Goal: Task Accomplishment & Management: Manage account settings

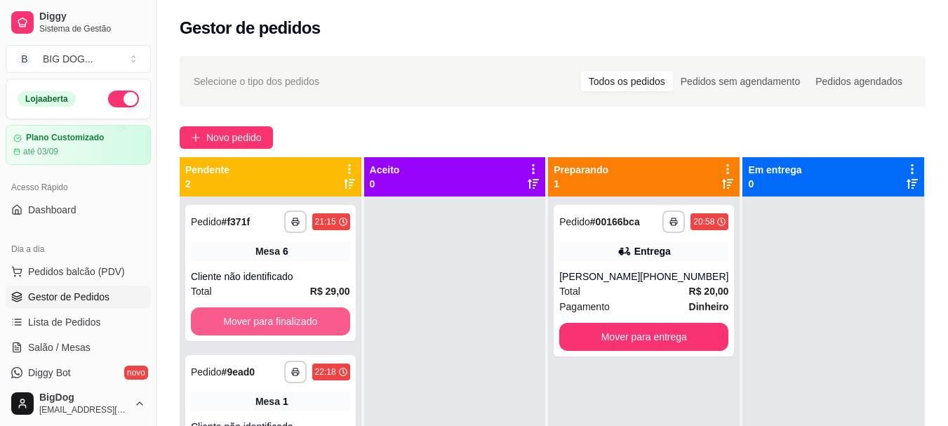
click at [244, 327] on button "Mover para finalizado" at bounding box center [270, 321] width 159 height 28
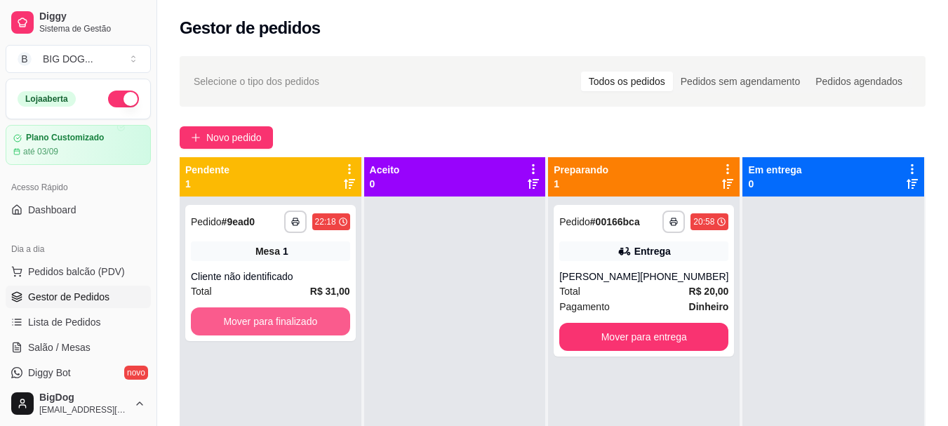
click at [244, 327] on button "Mover para finalizado" at bounding box center [270, 321] width 159 height 28
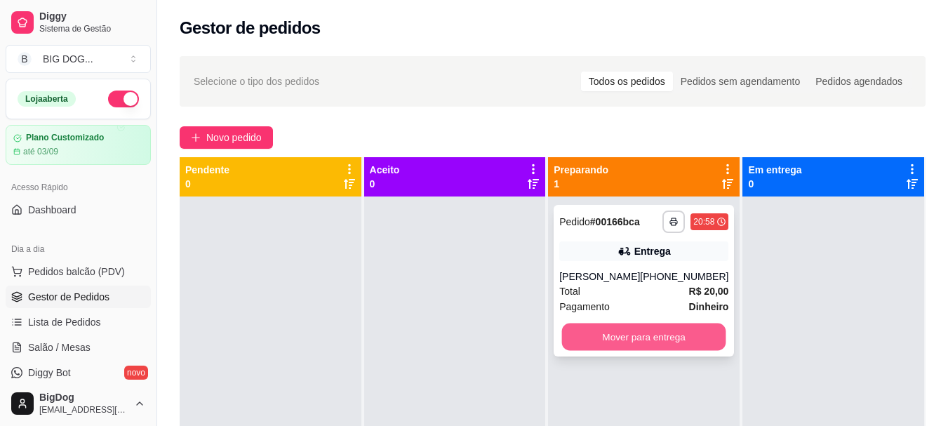
click at [595, 349] on button "Mover para entrega" at bounding box center [644, 337] width 164 height 27
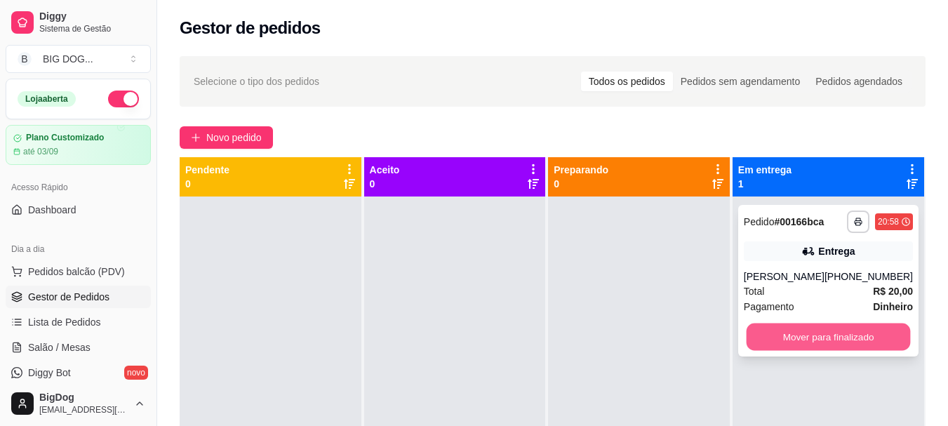
click at [776, 338] on button "Mover para finalizado" at bounding box center [828, 337] width 164 height 27
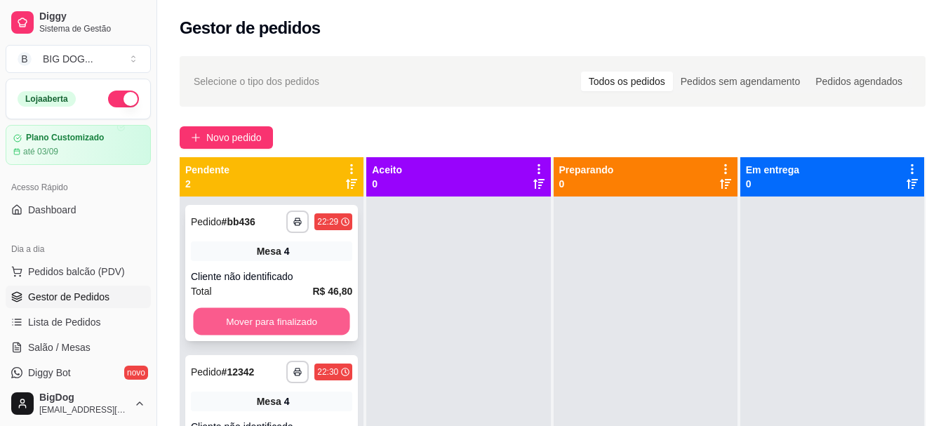
click at [290, 327] on button "Mover para finalizado" at bounding box center [271, 321] width 157 height 27
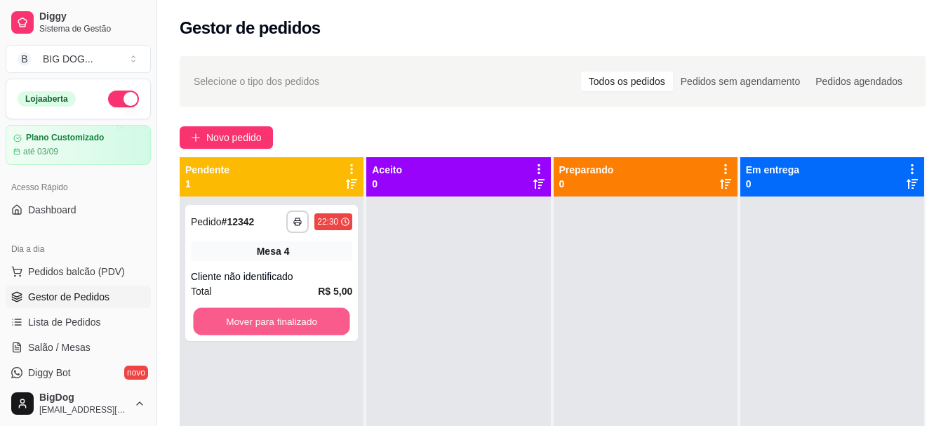
click at [290, 327] on button "Mover para finalizado" at bounding box center [271, 321] width 157 height 27
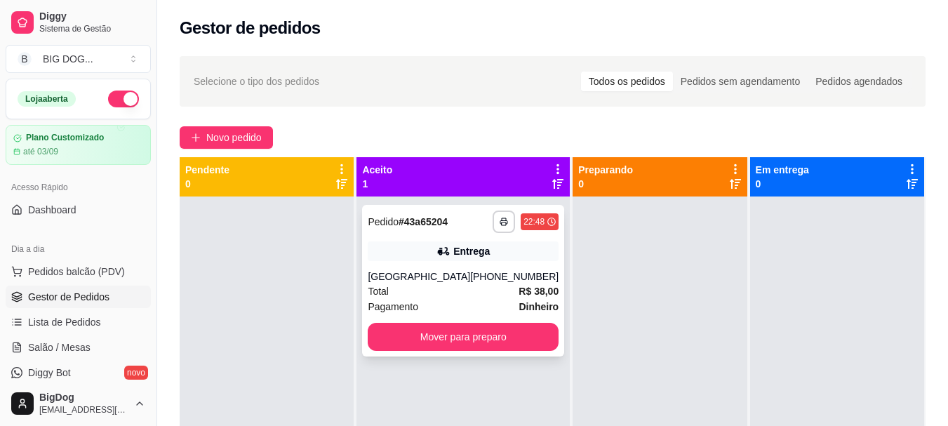
click at [498, 351] on div "**********" at bounding box center [463, 281] width 202 height 152
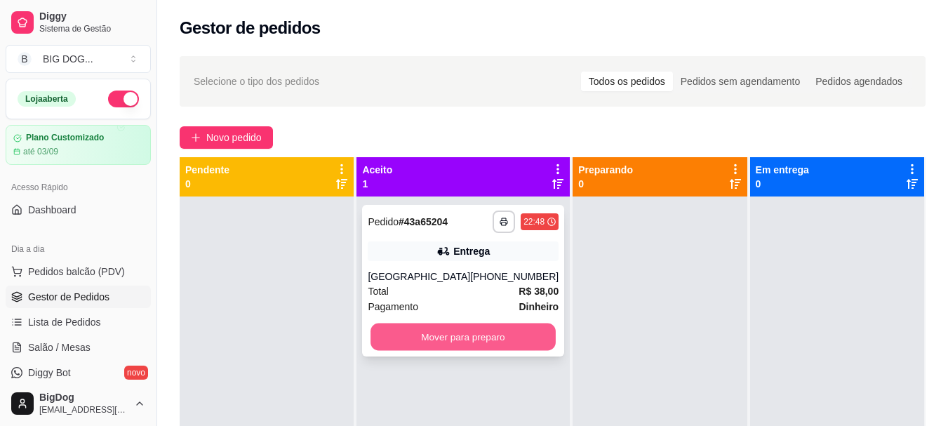
click at [496, 333] on button "Mover para preparo" at bounding box center [463, 337] width 185 height 27
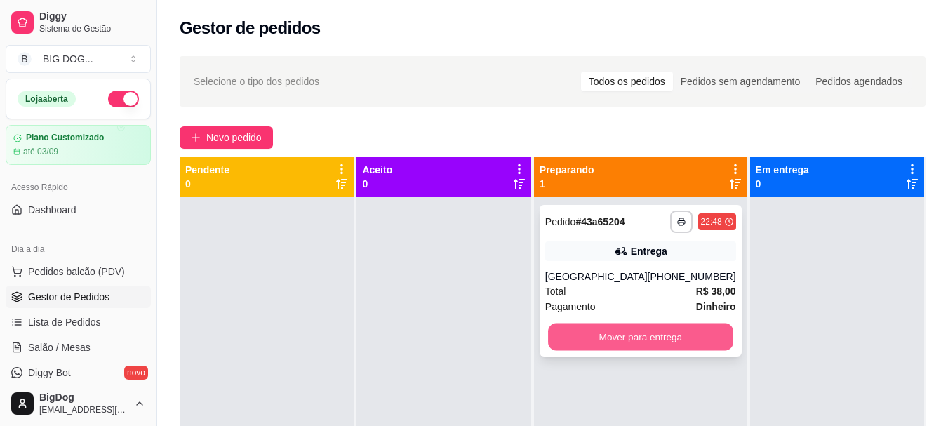
click at [642, 338] on button "Mover para entrega" at bounding box center [640, 337] width 185 height 27
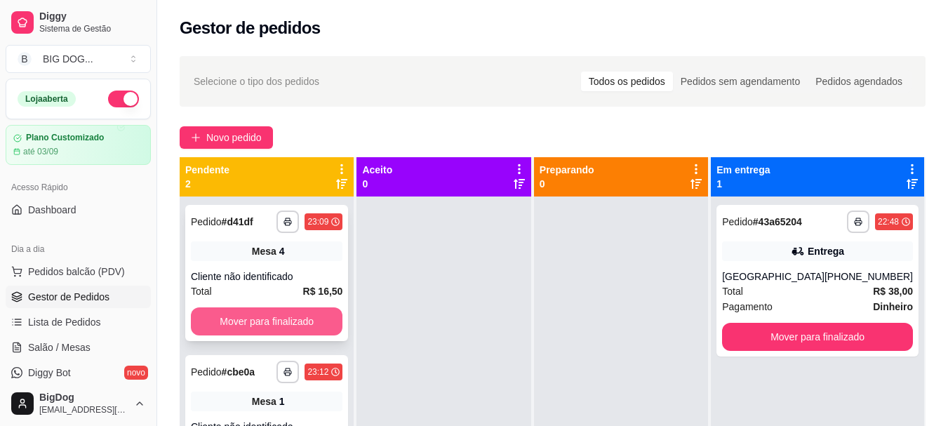
click at [292, 310] on button "Mover para finalizado" at bounding box center [267, 321] width 152 height 28
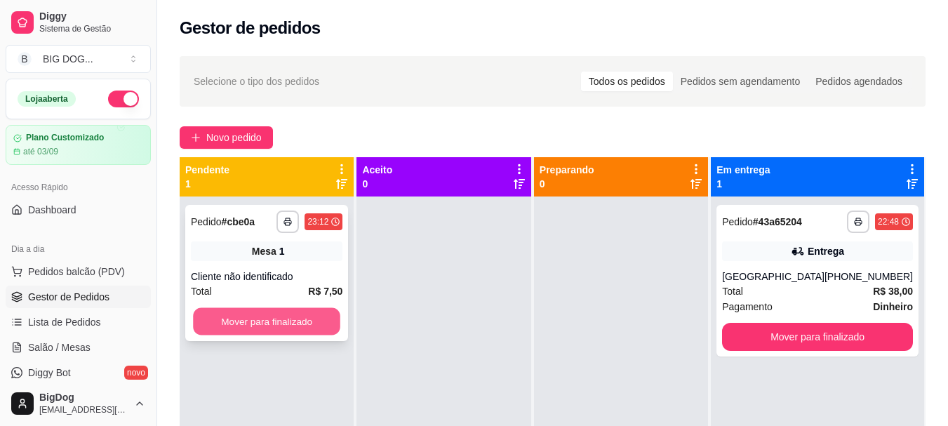
click at [297, 314] on button "Mover para finalizado" at bounding box center [266, 321] width 147 height 27
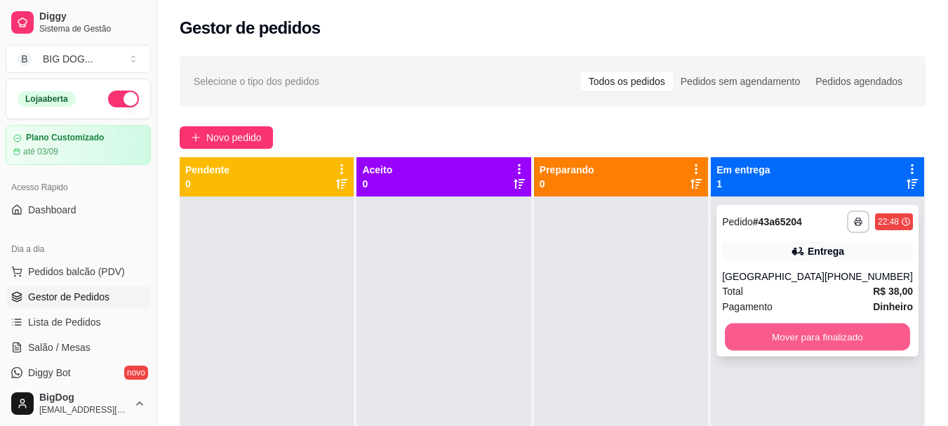
click at [854, 341] on button "Mover para finalizado" at bounding box center [817, 337] width 185 height 27
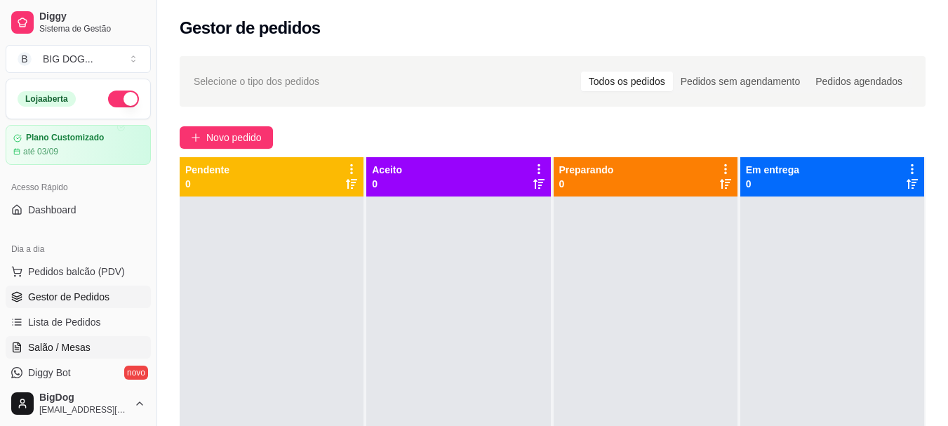
click at [46, 353] on span "Salão / Mesas" at bounding box center [59, 347] width 62 height 14
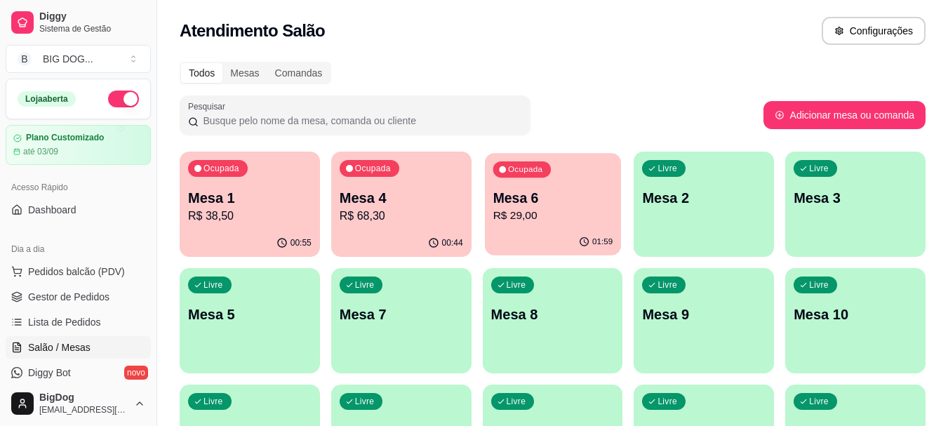
click at [572, 212] on p "R$ 29,00" at bounding box center [553, 216] width 120 height 16
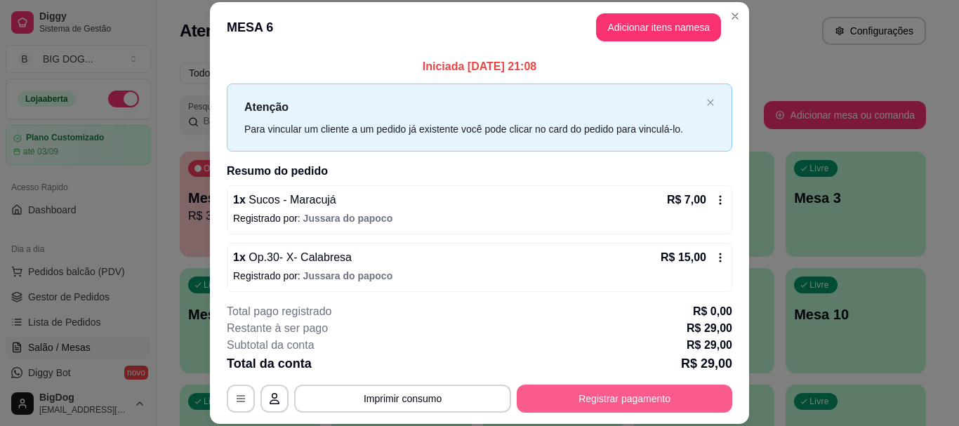
click at [600, 394] on button "Registrar pagamento" at bounding box center [624, 399] width 215 height 28
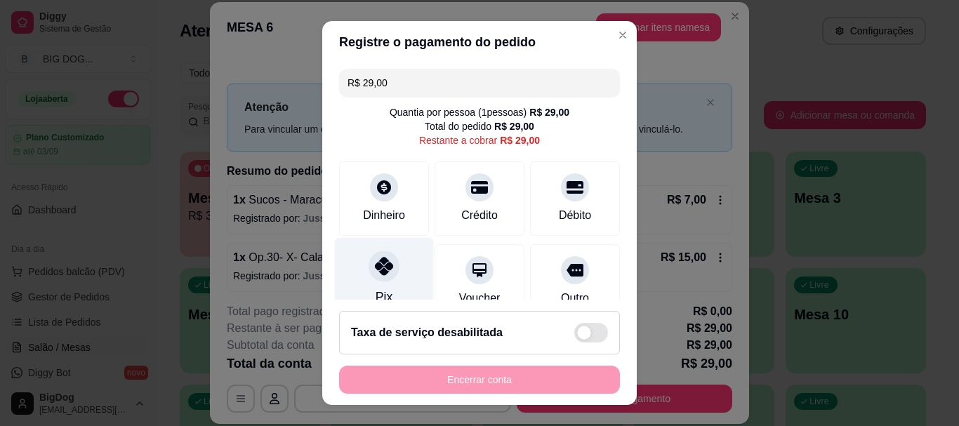
click at [376, 258] on icon at bounding box center [384, 267] width 18 height 18
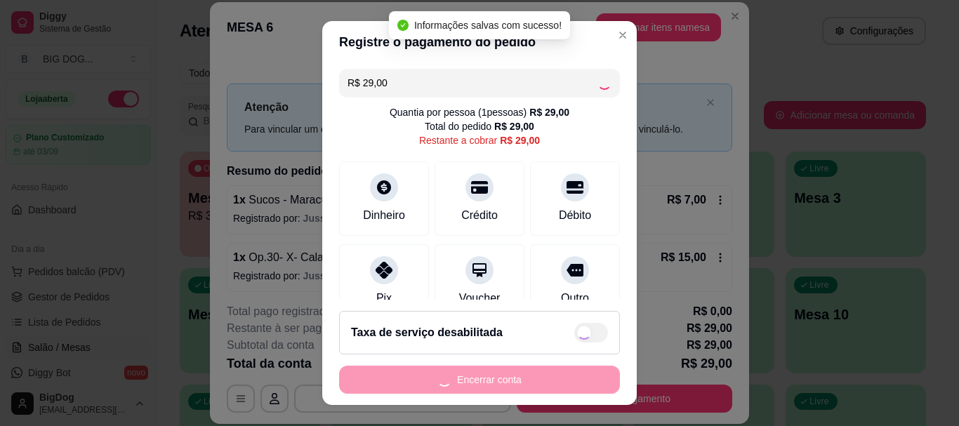
type input "R$ 0,00"
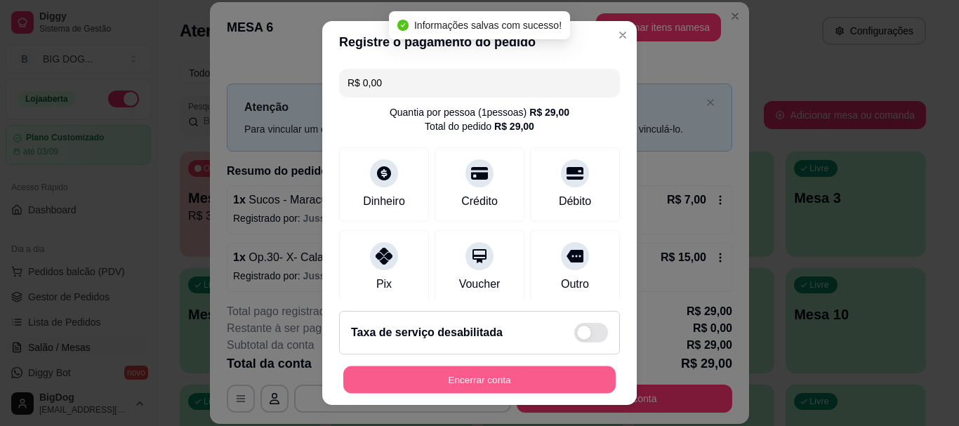
click at [516, 375] on button "Encerrar conta" at bounding box center [479, 379] width 272 height 27
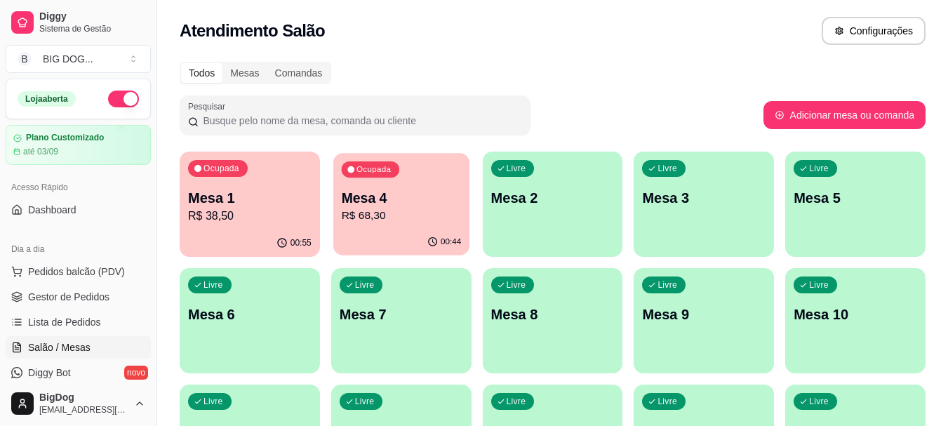
click at [387, 218] on p "R$ 68,30" at bounding box center [401, 216] width 120 height 16
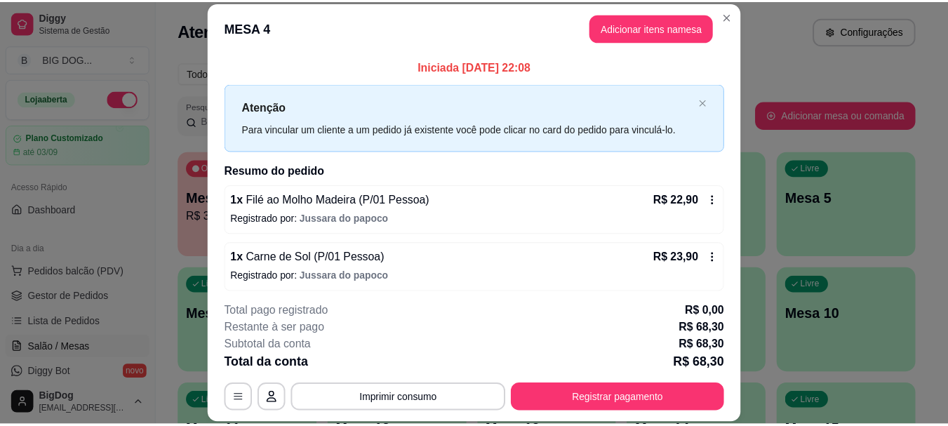
scroll to position [154, 0]
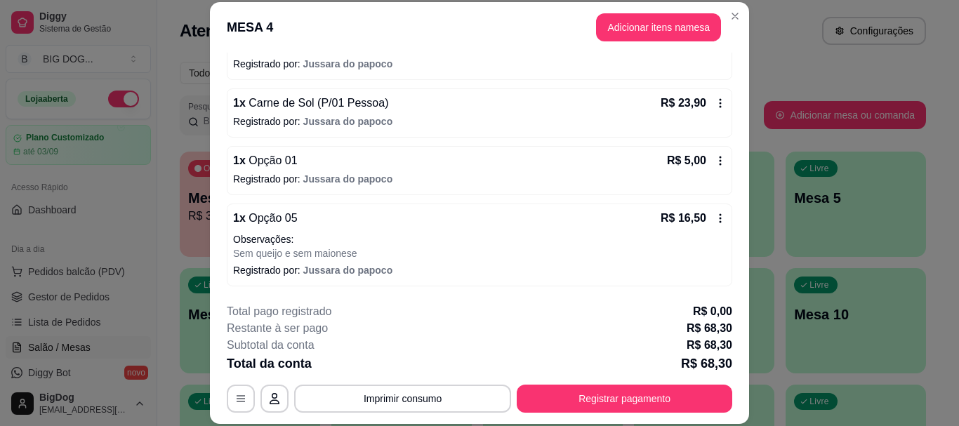
click at [708, 211] on div "R$ 16,50" at bounding box center [693, 218] width 65 height 17
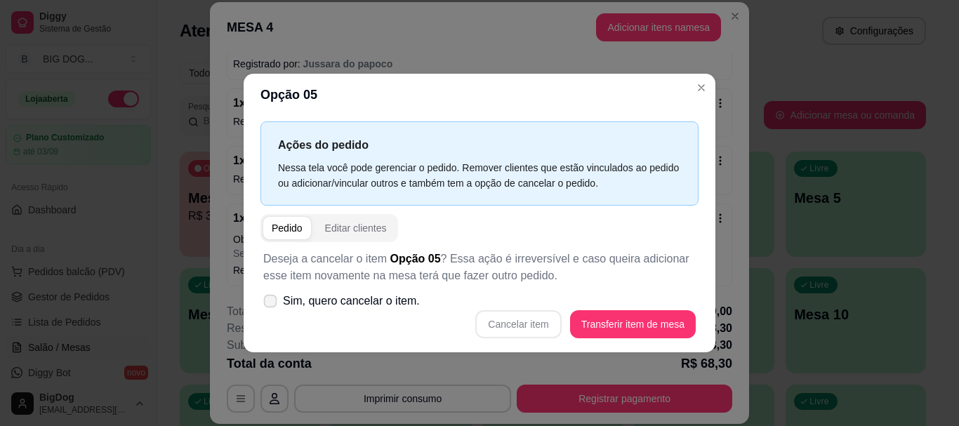
click at [277, 296] on label "Sim, quero cancelar o item." at bounding box center [342, 301] width 168 height 28
click at [272, 303] on input "Sim, quero cancelar o item." at bounding box center [267, 307] width 9 height 9
checkbox input "true"
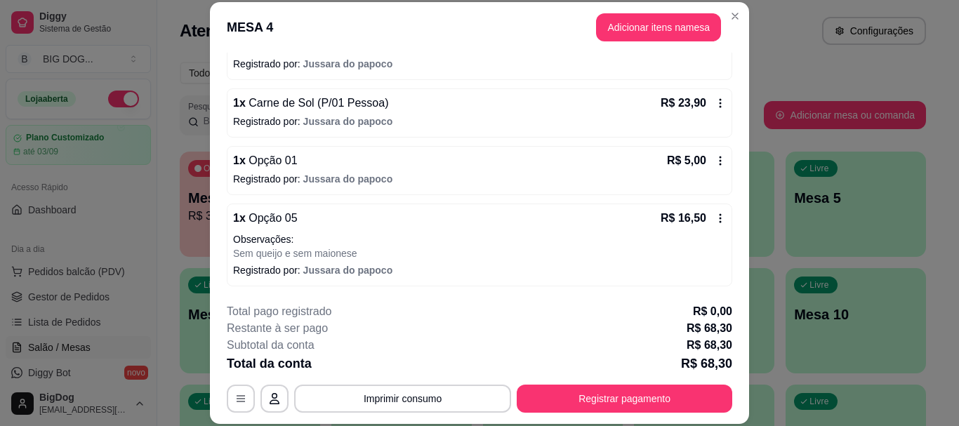
click at [715, 217] on icon at bounding box center [720, 218] width 11 height 11
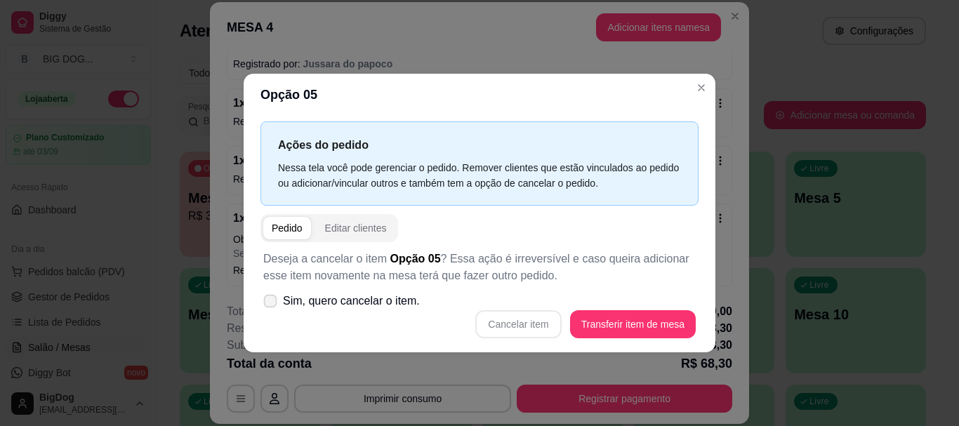
click at [269, 298] on icon at bounding box center [270, 301] width 11 height 8
click at [269, 303] on input "Sim, quero cancelar o item." at bounding box center [267, 307] width 9 height 9
checkbox input "true"
click at [508, 318] on button "Cancelar item" at bounding box center [519, 323] width 84 height 27
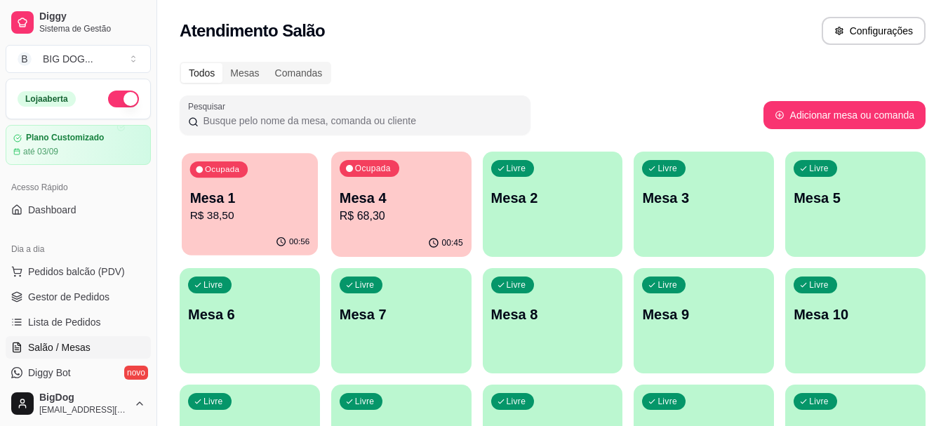
click at [240, 211] on p "R$ 38,50" at bounding box center [250, 216] width 120 height 16
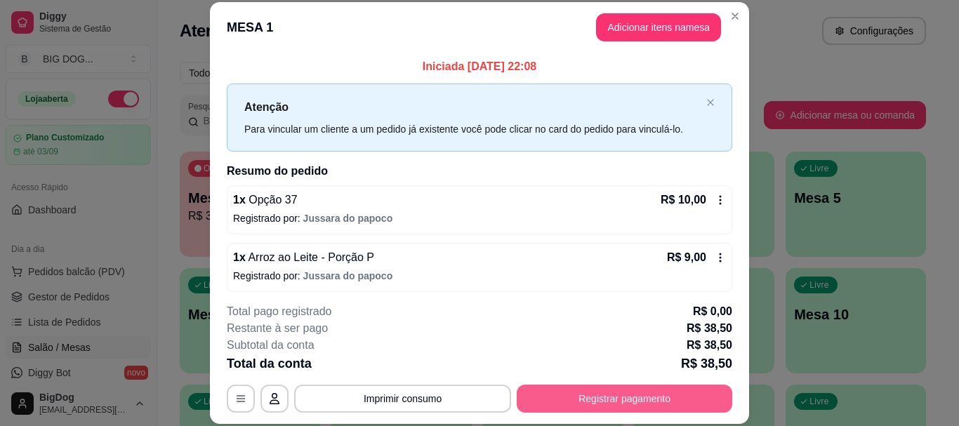
click at [568, 410] on button "Registrar pagamento" at bounding box center [624, 399] width 215 height 28
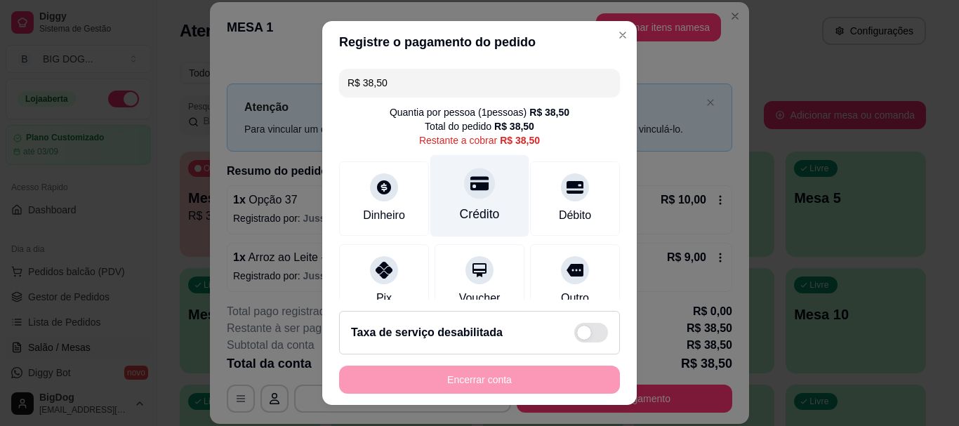
click at [452, 170] on div "Crédito" at bounding box center [479, 196] width 99 height 82
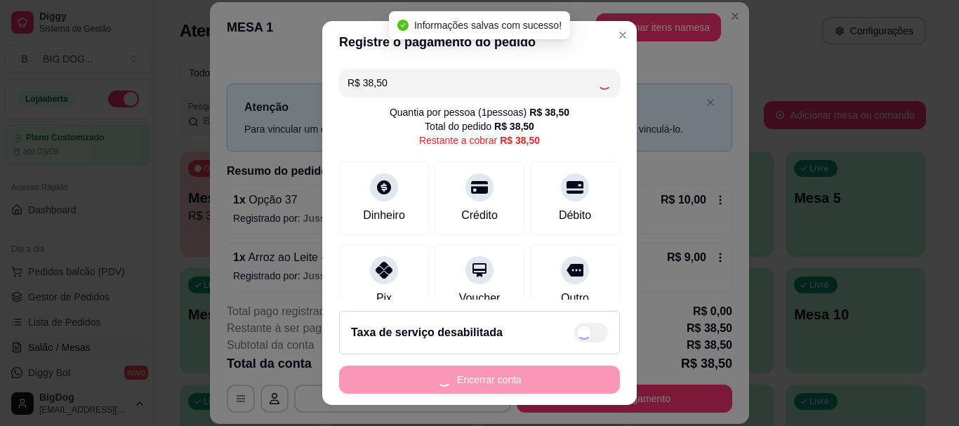
type input "R$ 0,00"
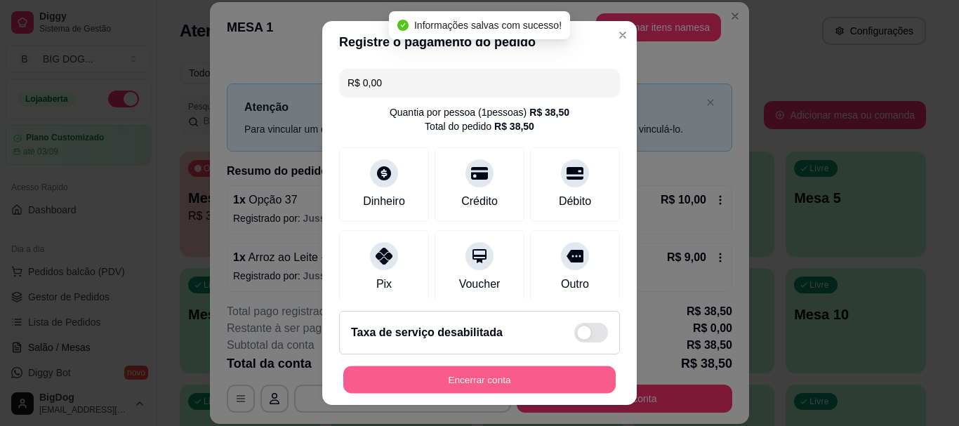
click at [492, 381] on button "Encerrar conta" at bounding box center [479, 379] width 272 height 27
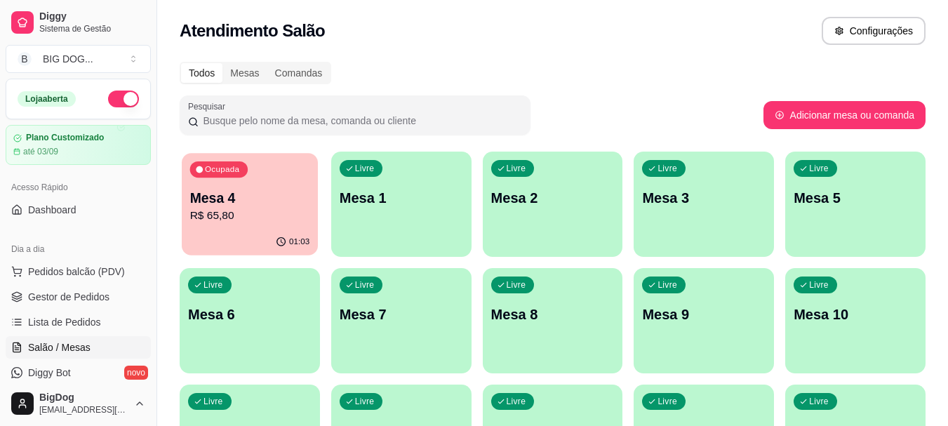
click at [248, 180] on div "Ocupada Mesa 4 R$ 65,80" at bounding box center [250, 191] width 136 height 76
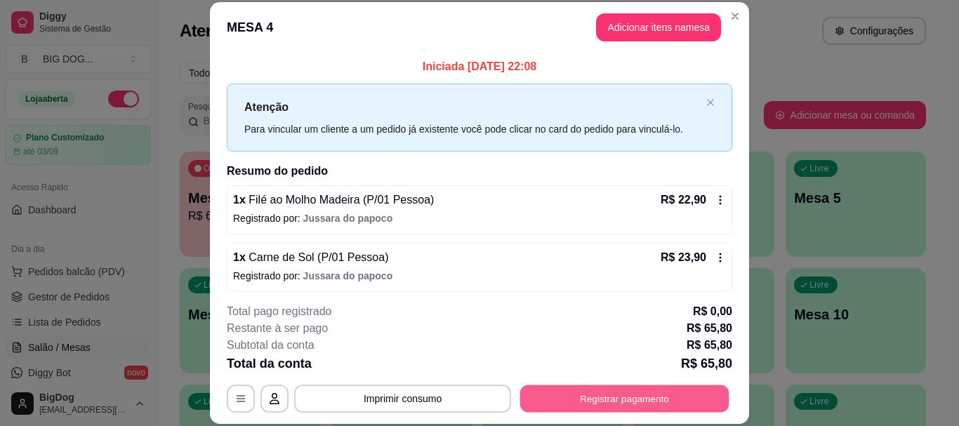
click at [559, 396] on button "Registrar pagamento" at bounding box center [624, 398] width 209 height 27
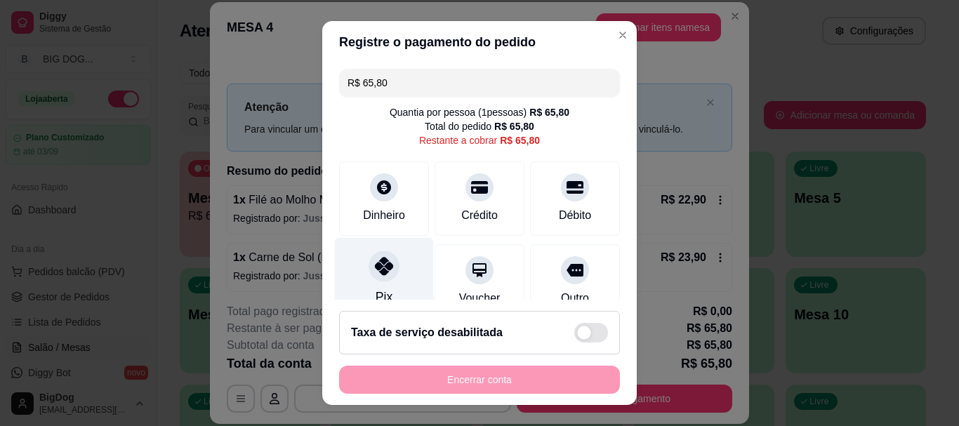
click at [374, 253] on div at bounding box center [384, 266] width 31 height 31
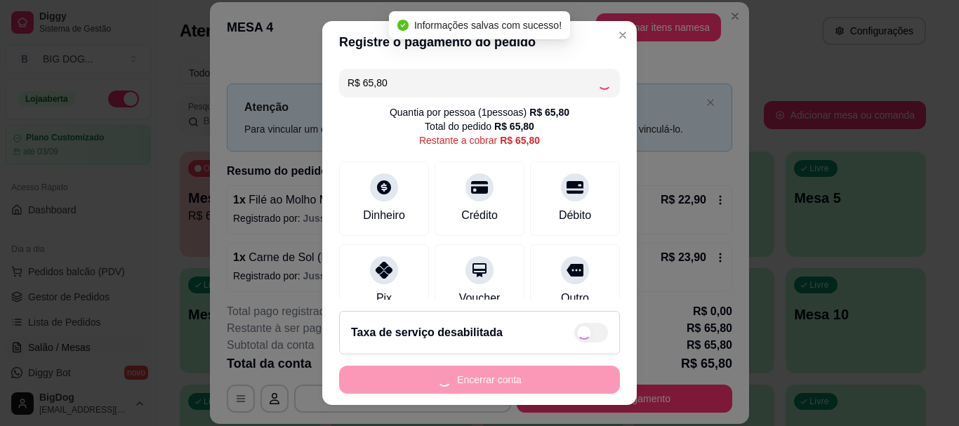
type input "R$ 0,00"
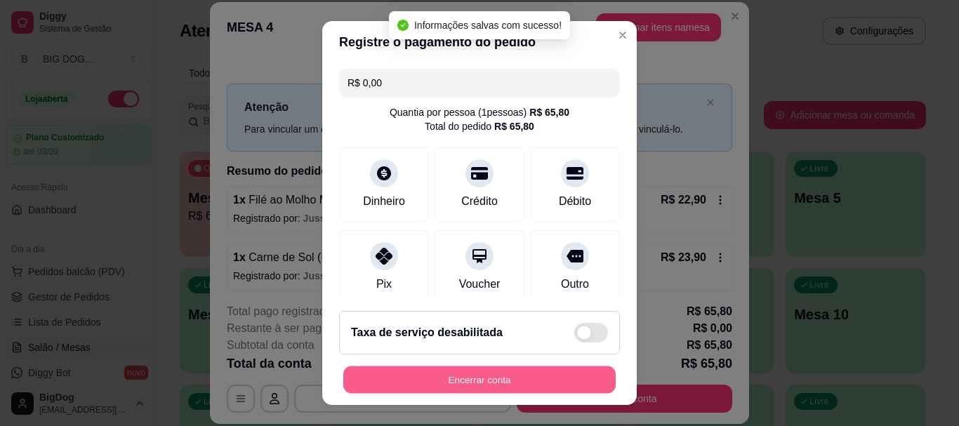
click at [515, 380] on button "Encerrar conta" at bounding box center [479, 379] width 272 height 27
